Goal: Information Seeking & Learning: Find specific fact

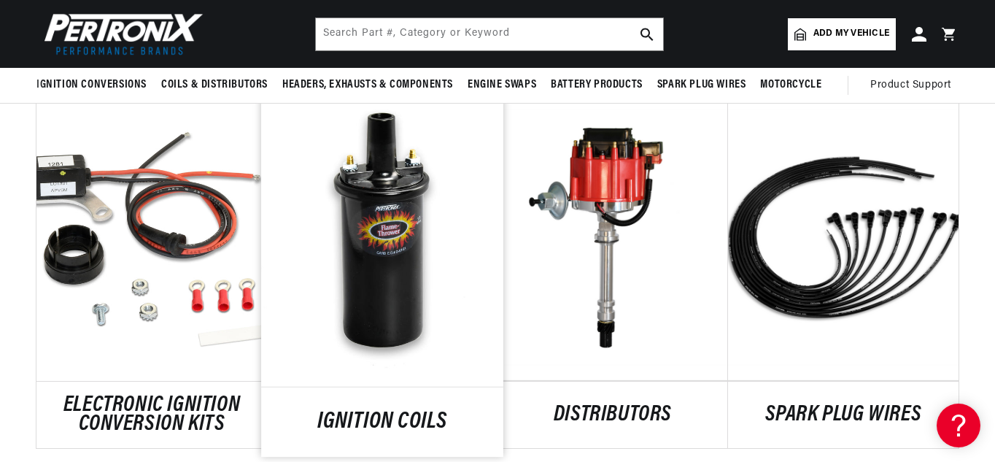
scroll to position [0, 864]
click at [393, 412] on link "IGNITION COILS" at bounding box center [382, 422] width 242 height 20
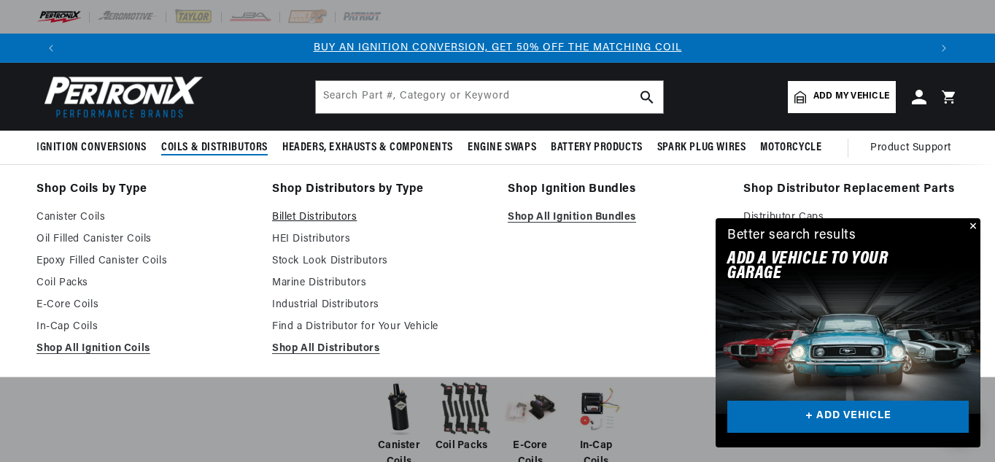
click at [311, 220] on link "Billet Distributors" at bounding box center [379, 218] width 215 height 18
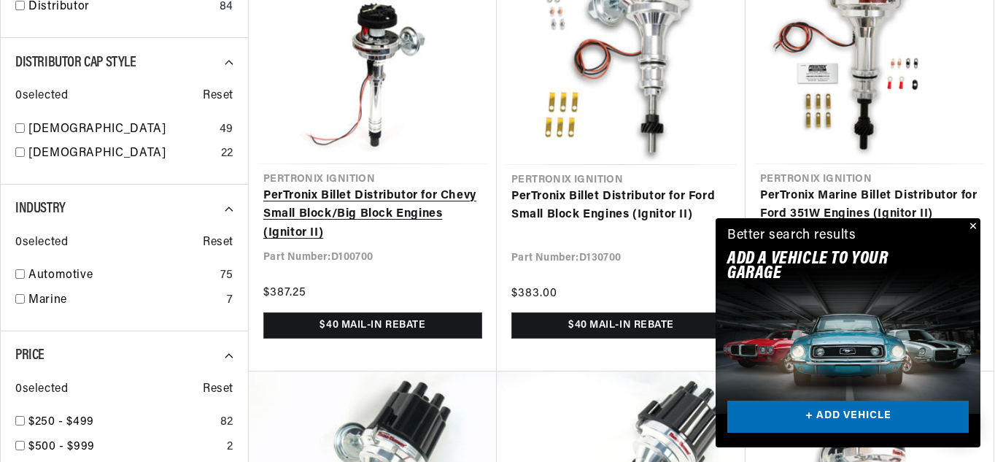
scroll to position [0, 864]
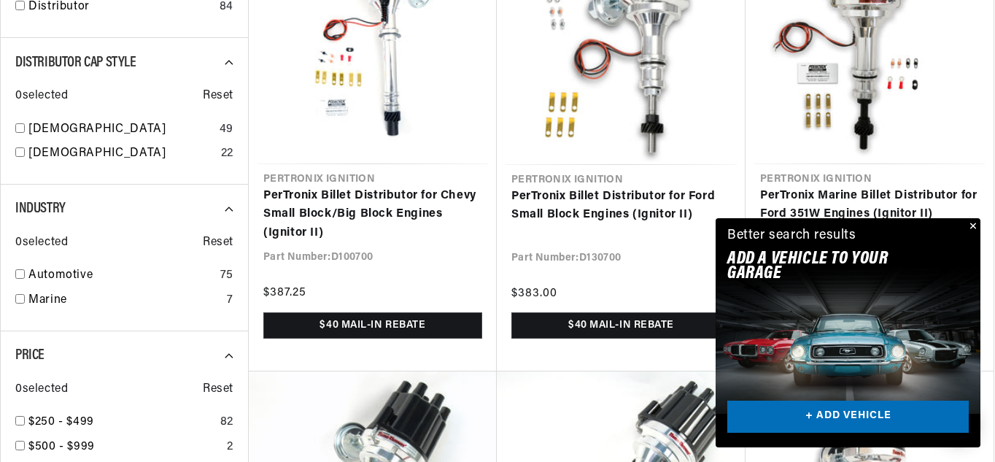
click at [974, 223] on button "Close" at bounding box center [972, 227] width 18 height 18
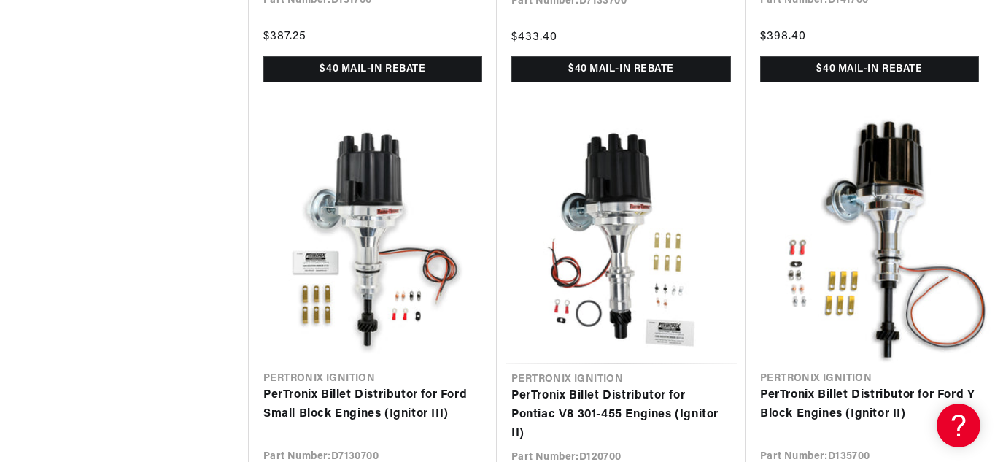
scroll to position [0, 1728]
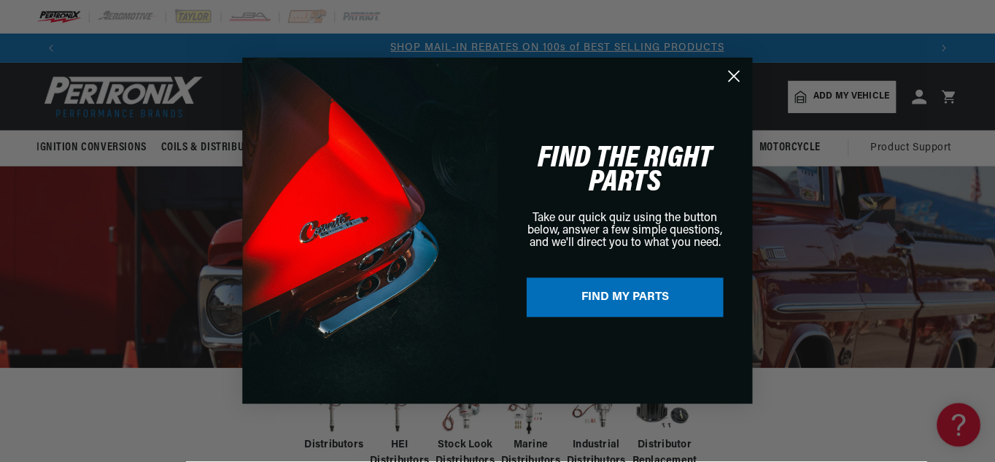
scroll to position [0, 866]
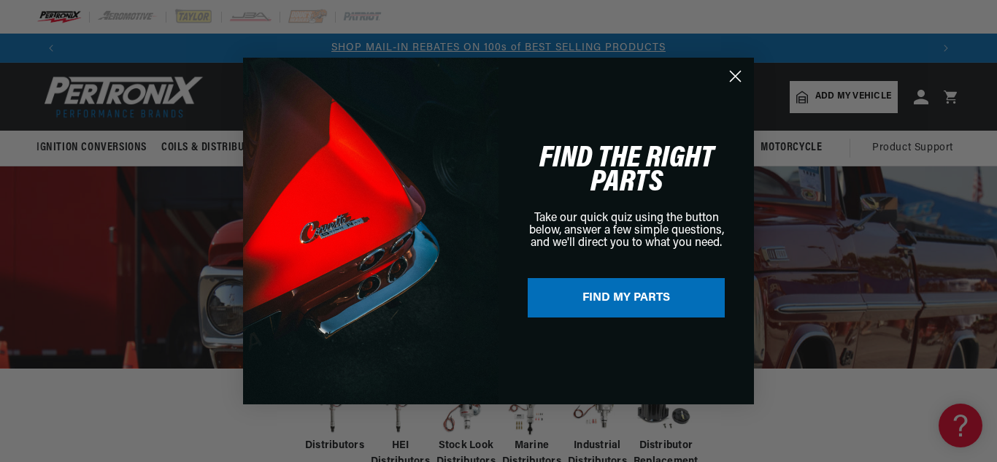
click at [733, 72] on circle "Close dialog" at bounding box center [735, 76] width 24 height 24
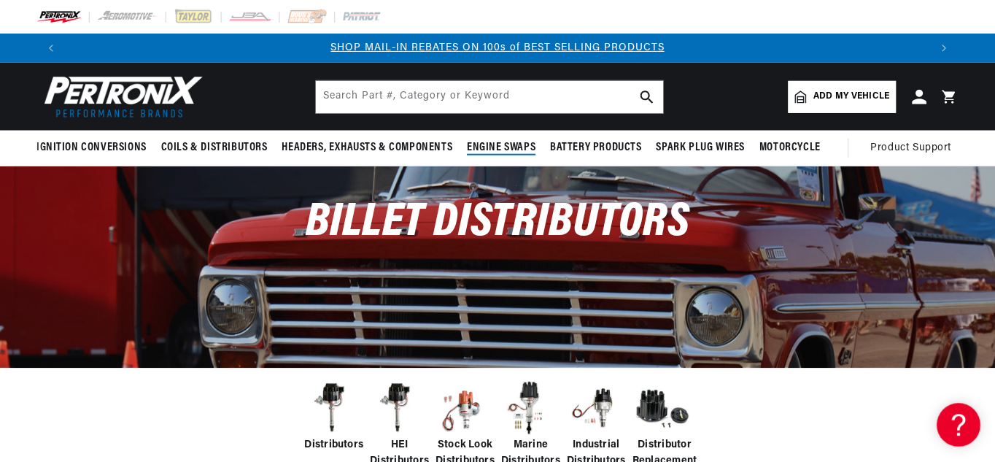
scroll to position [0, 864]
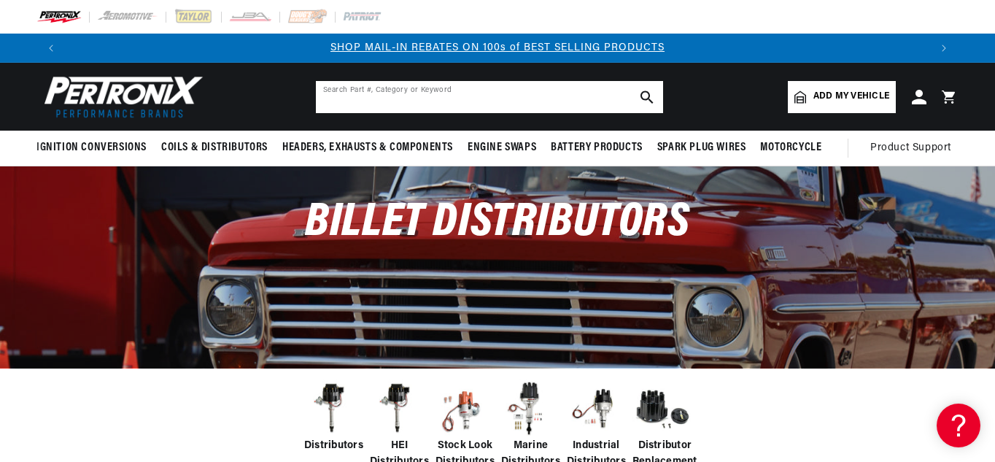
click at [367, 96] on input "text" at bounding box center [489, 97] width 347 height 32
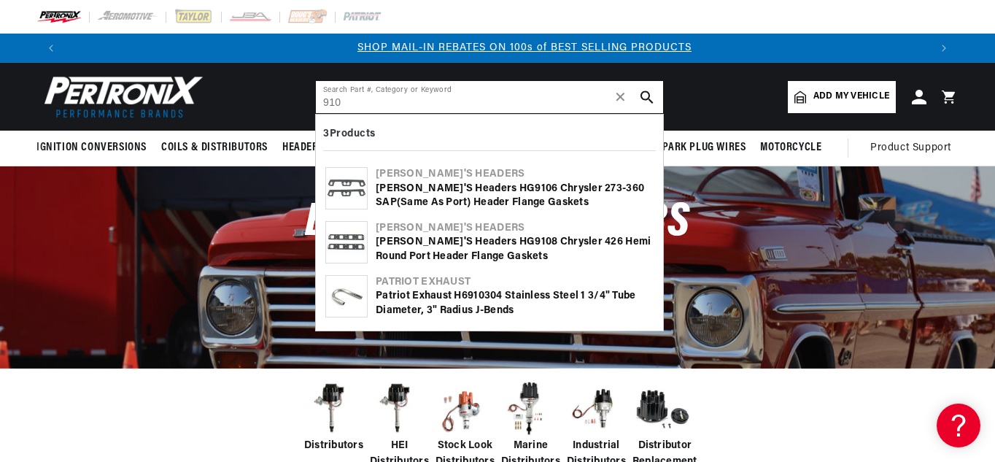
scroll to position [0, 0]
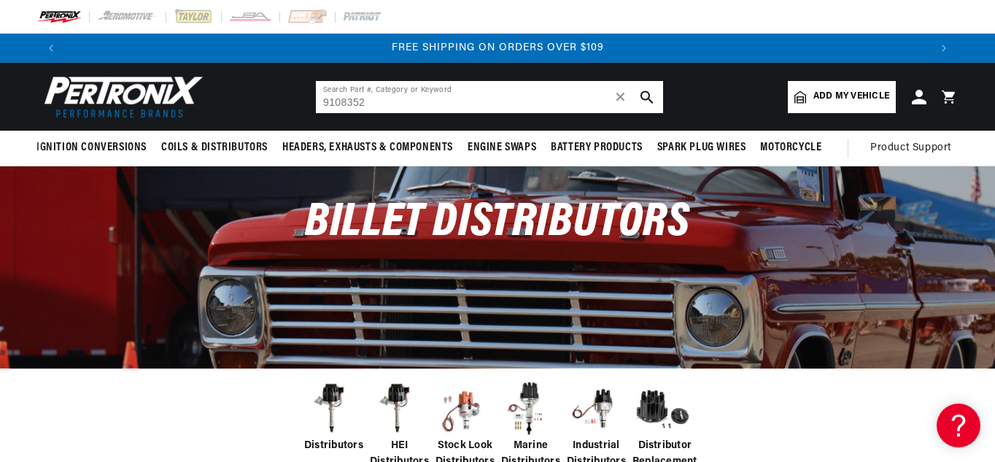
type input "9108352"
click at [642, 94] on use "search button" at bounding box center [647, 96] width 12 height 12
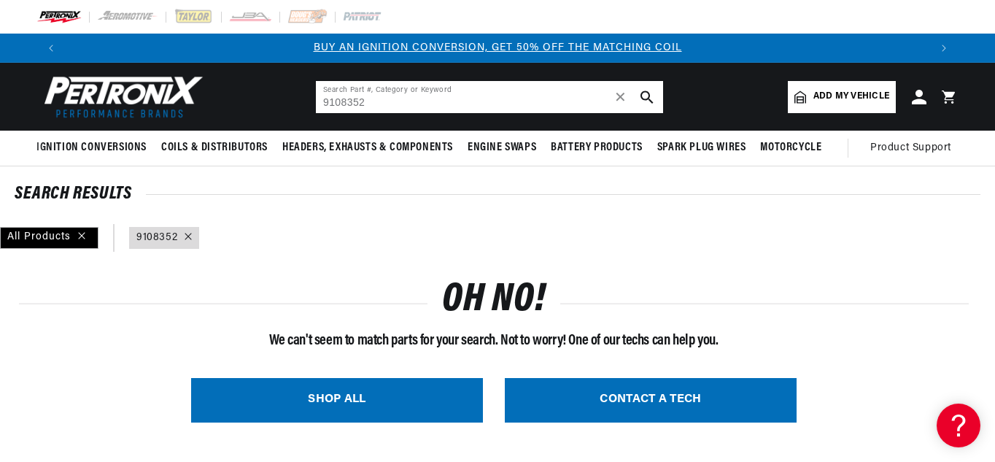
click at [642, 93] on use "search button" at bounding box center [647, 96] width 12 height 12
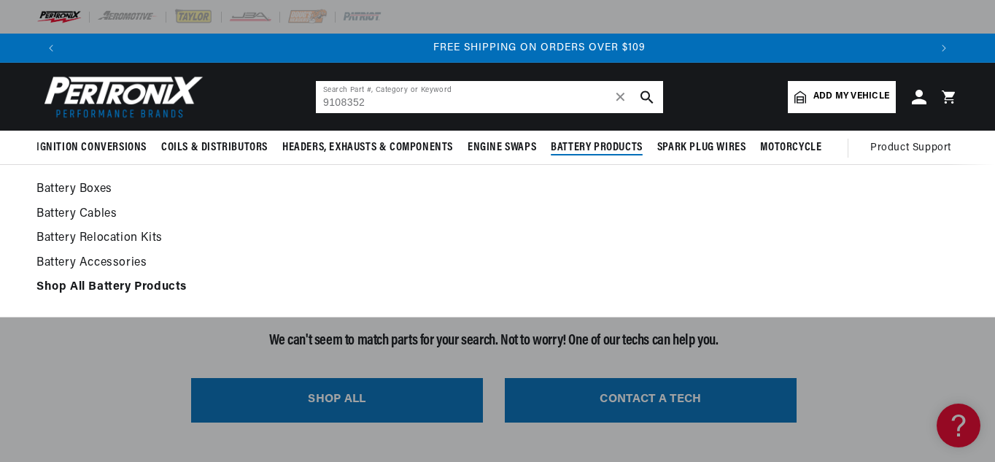
scroll to position [0, 1728]
type input "9"
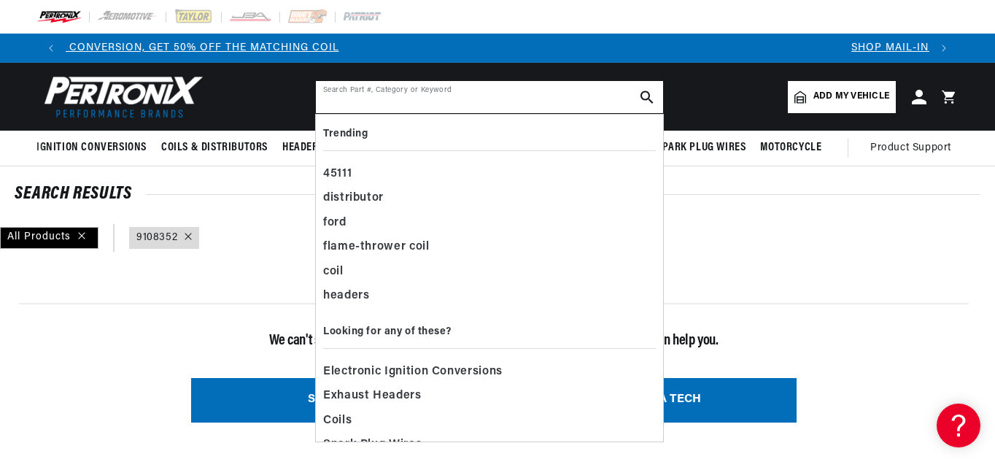
scroll to position [0, 0]
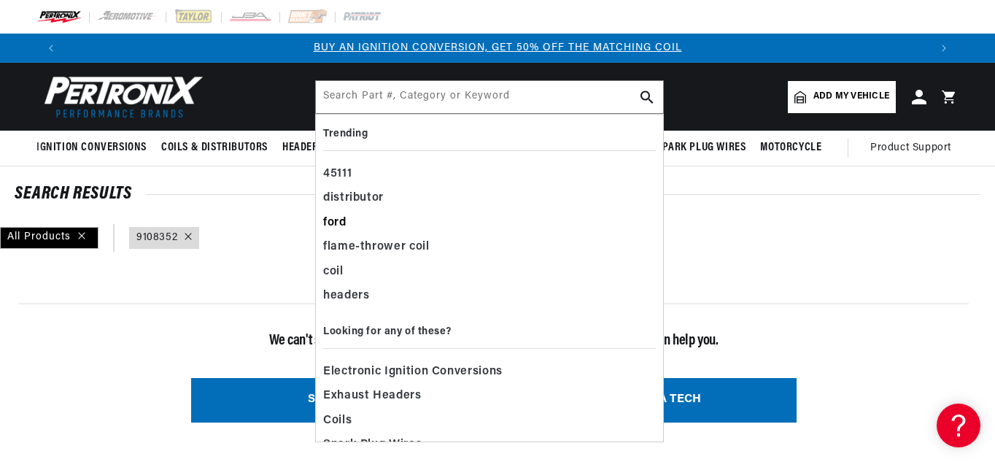
click at [326, 220] on div "ford" at bounding box center [489, 223] width 333 height 25
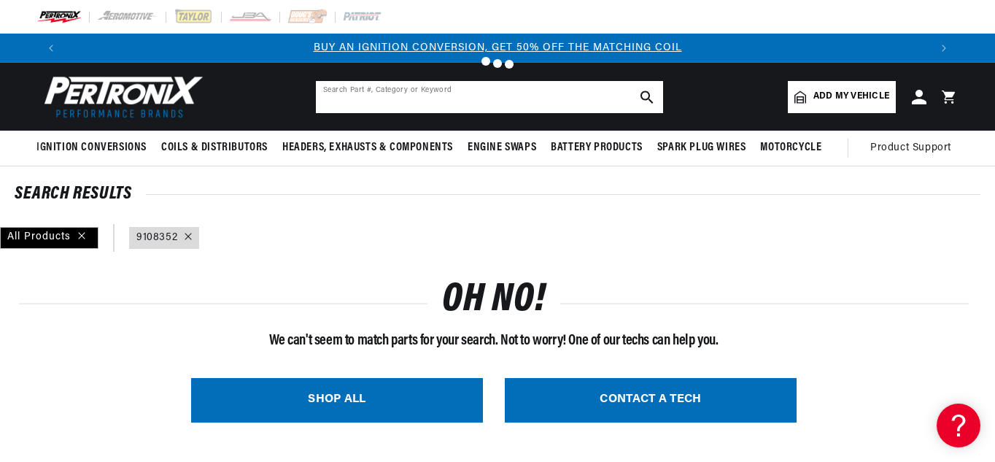
type input "ford"
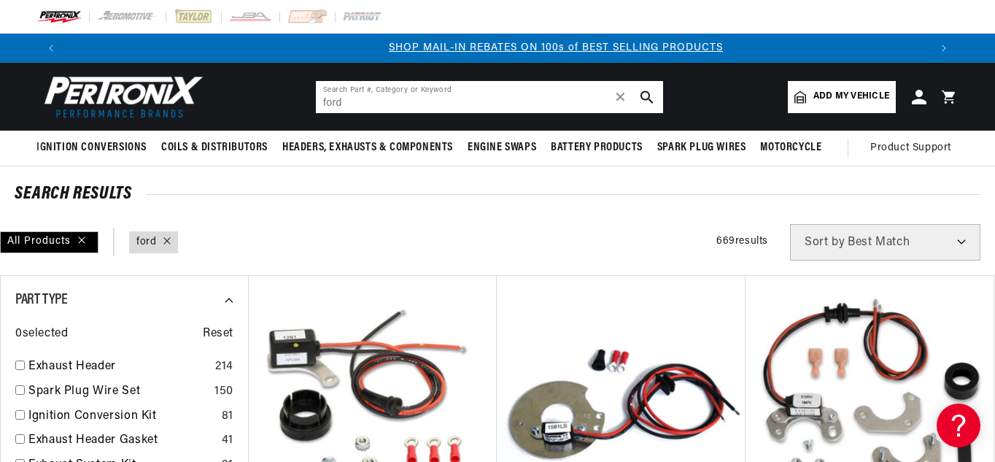
scroll to position [0, 864]
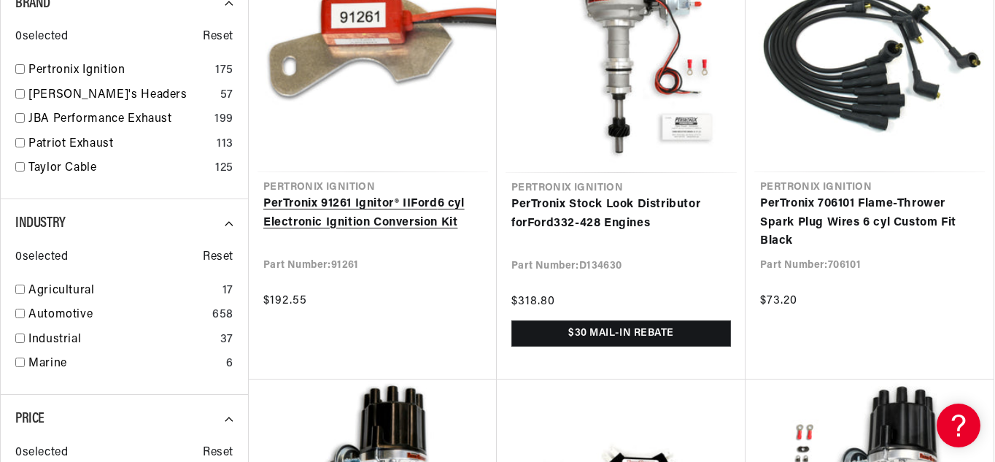
scroll to position [0, 1728]
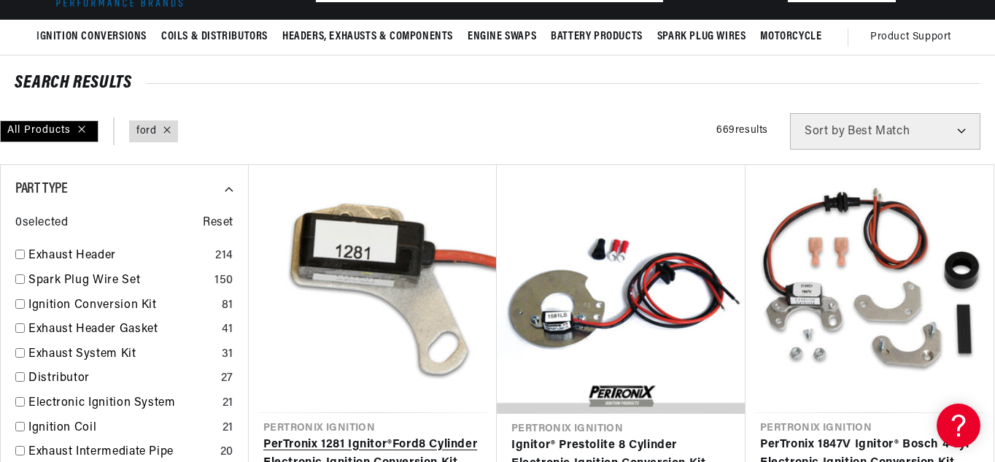
scroll to position [146, 0]
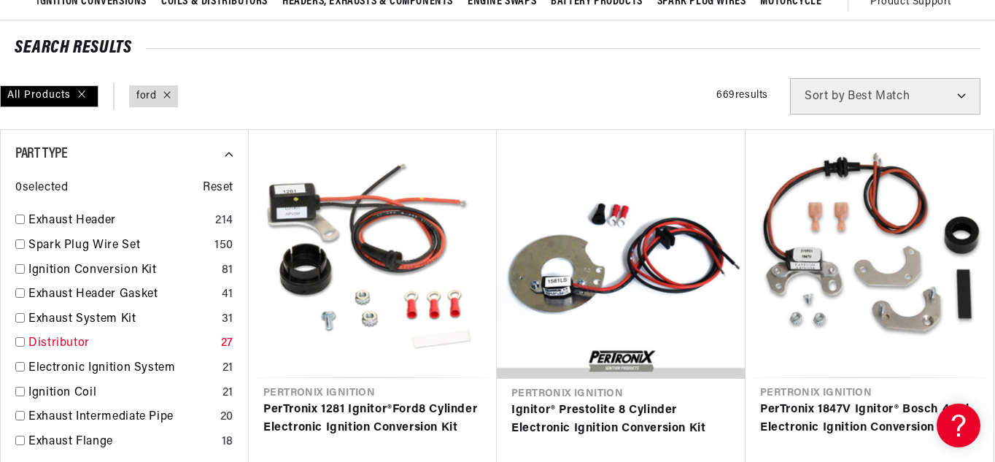
click at [18, 340] on input "checkbox" at bounding box center [19, 341] width 9 height 9
checkbox input "false"
